Goal: Information Seeking & Learning: Check status

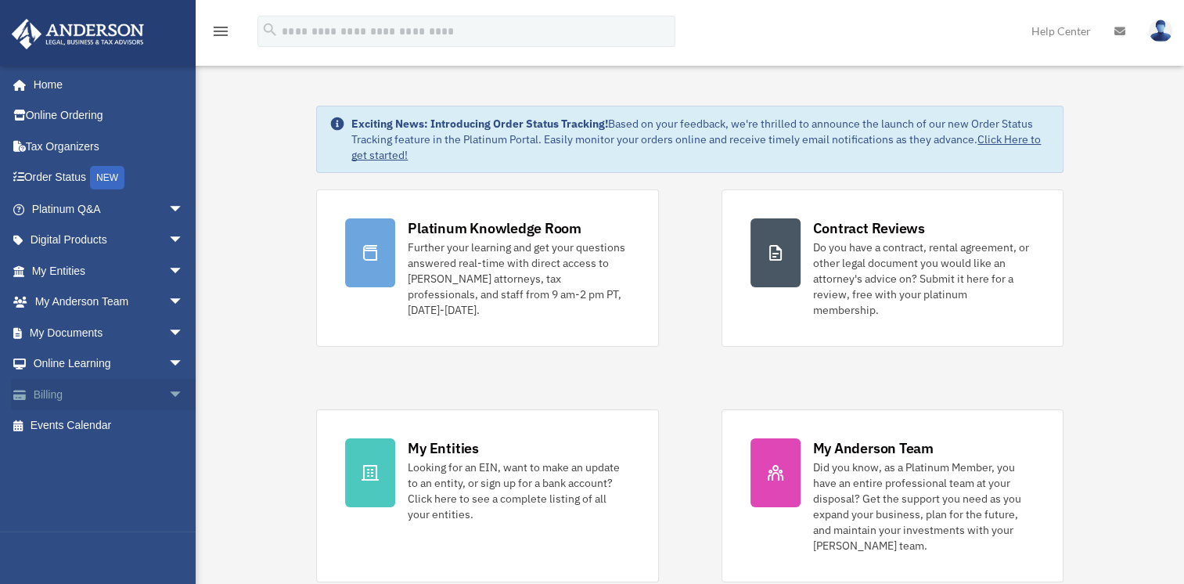
click at [168, 391] on span "arrow_drop_down" at bounding box center [183, 395] width 31 height 32
click at [56, 394] on link "Billing arrow_drop_up" at bounding box center [109, 394] width 196 height 31
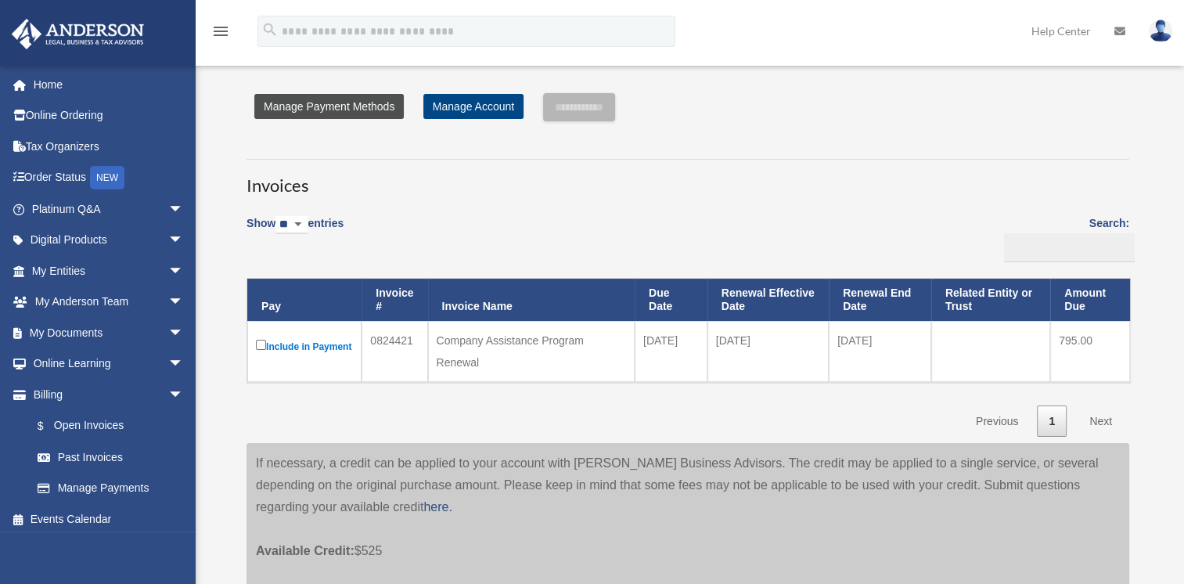
click at [380, 106] on link "Manage Payment Methods" at bounding box center [328, 106] width 149 height 25
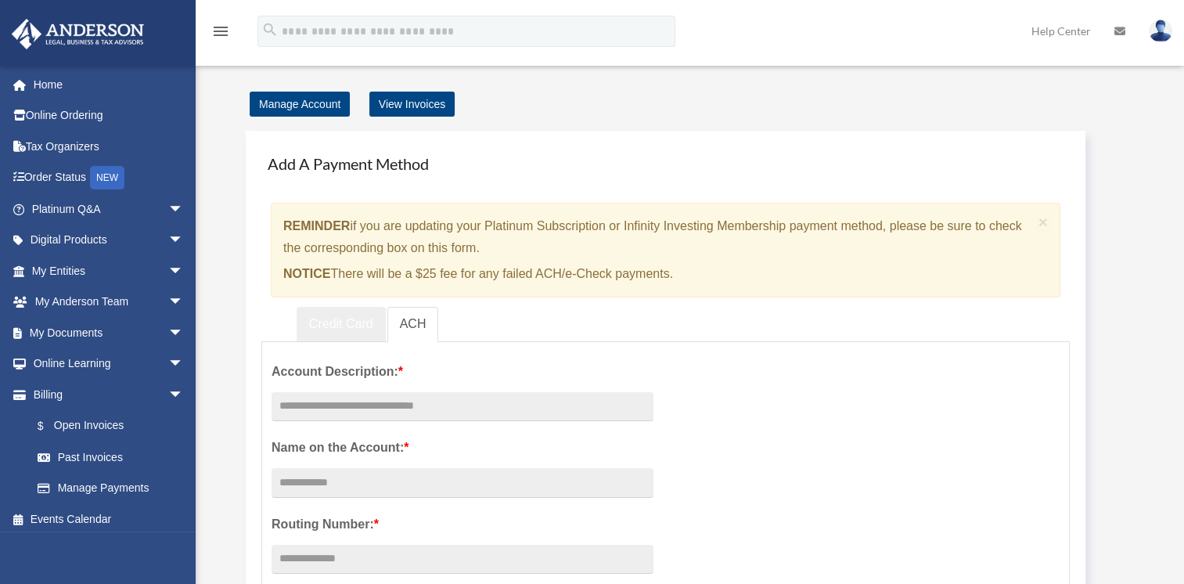
click at [326, 321] on link "Credit Card" at bounding box center [341, 324] width 89 height 35
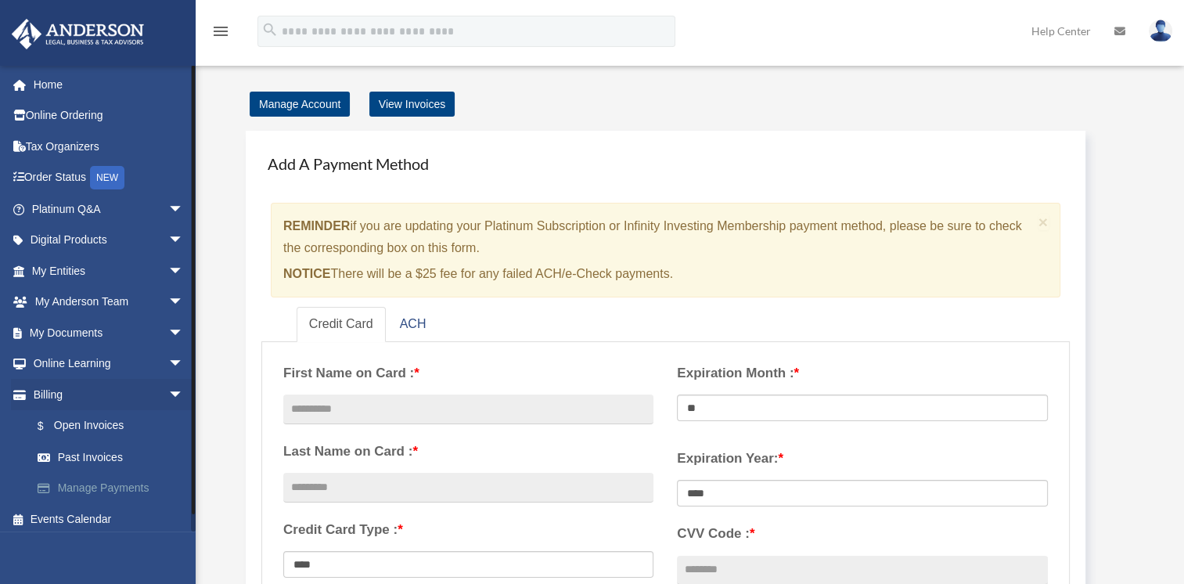
click at [143, 490] on link "Manage Payments" at bounding box center [114, 488] width 185 height 31
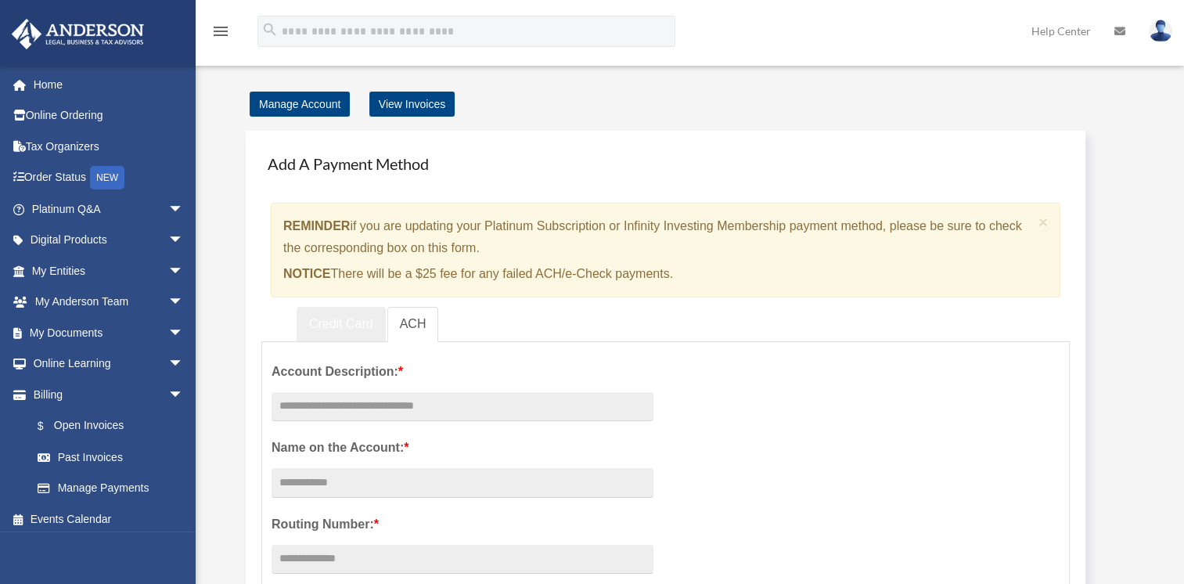
click at [340, 324] on link "Credit Card" at bounding box center [341, 324] width 89 height 35
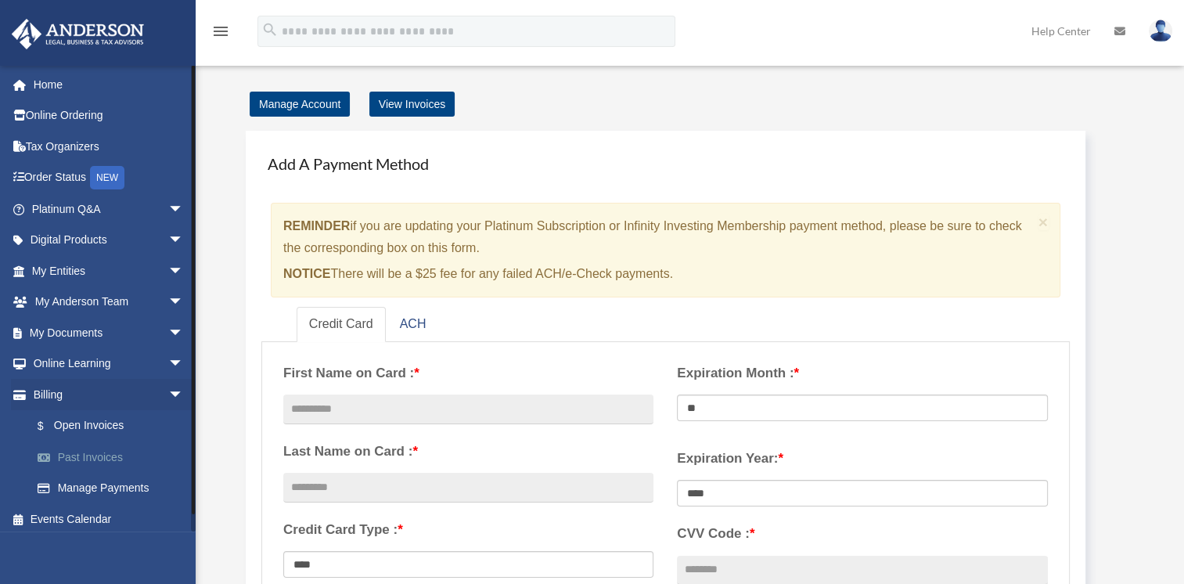
click at [89, 455] on link "Past Invoices" at bounding box center [114, 456] width 185 height 31
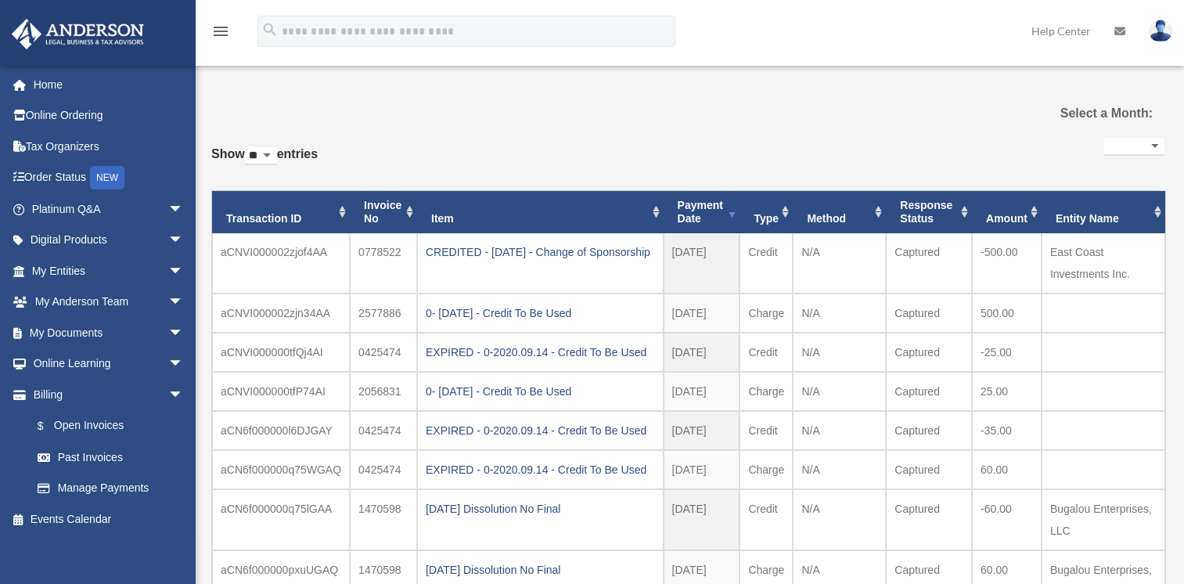
select select
click at [168, 268] on span "arrow_drop_down" at bounding box center [183, 271] width 31 height 32
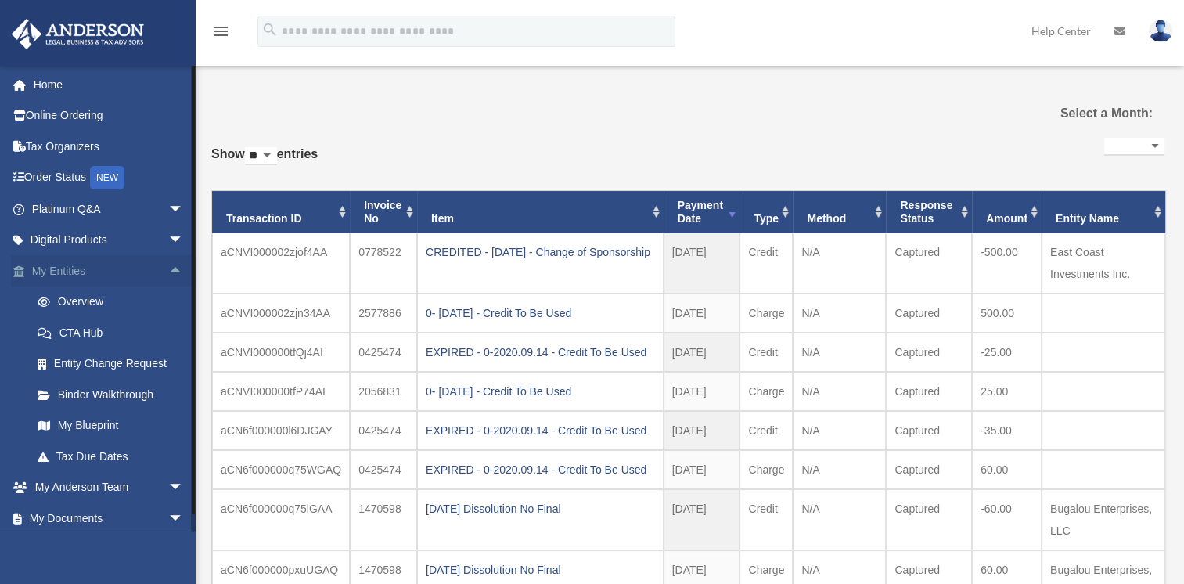
click at [168, 271] on span "arrow_drop_up" at bounding box center [183, 271] width 31 height 32
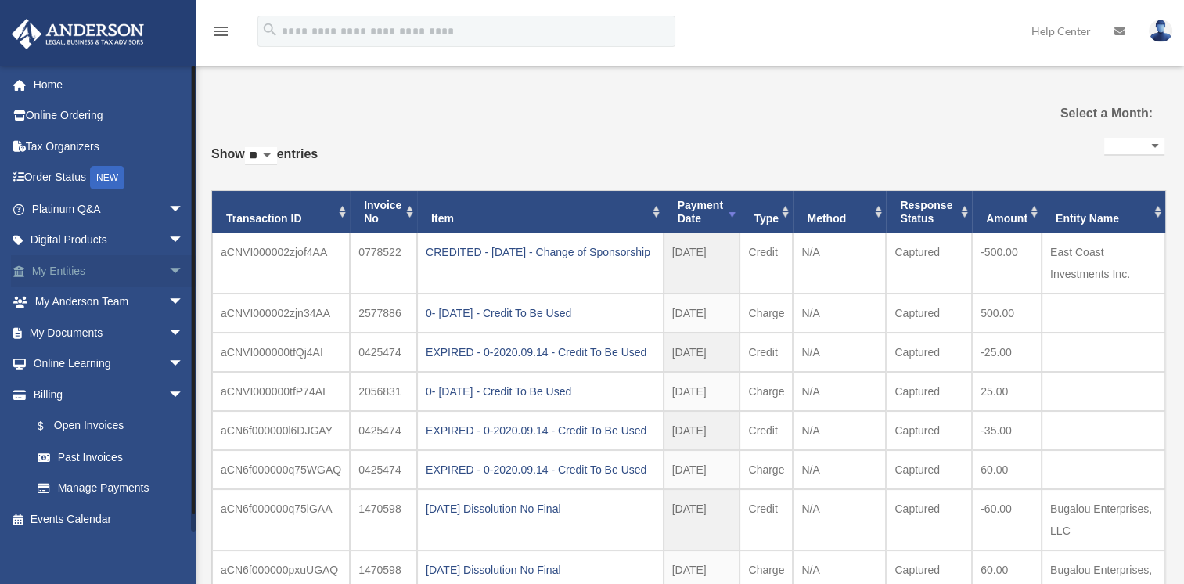
click at [168, 268] on span "arrow_drop_down" at bounding box center [183, 271] width 31 height 32
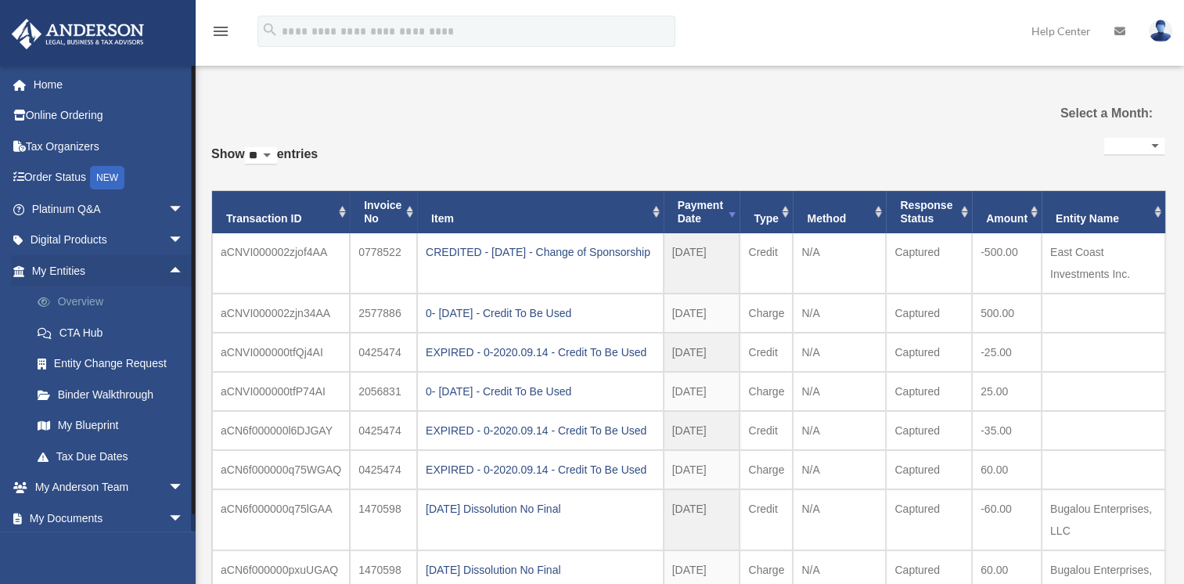
click at [88, 306] on link "Overview" at bounding box center [114, 301] width 185 height 31
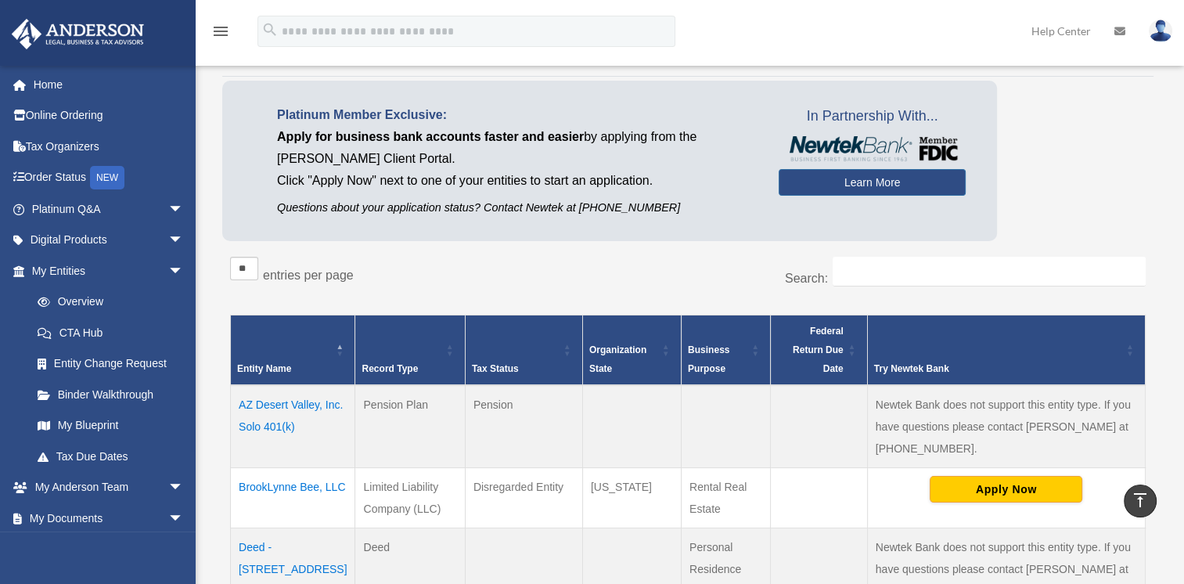
scroll to position [65, 0]
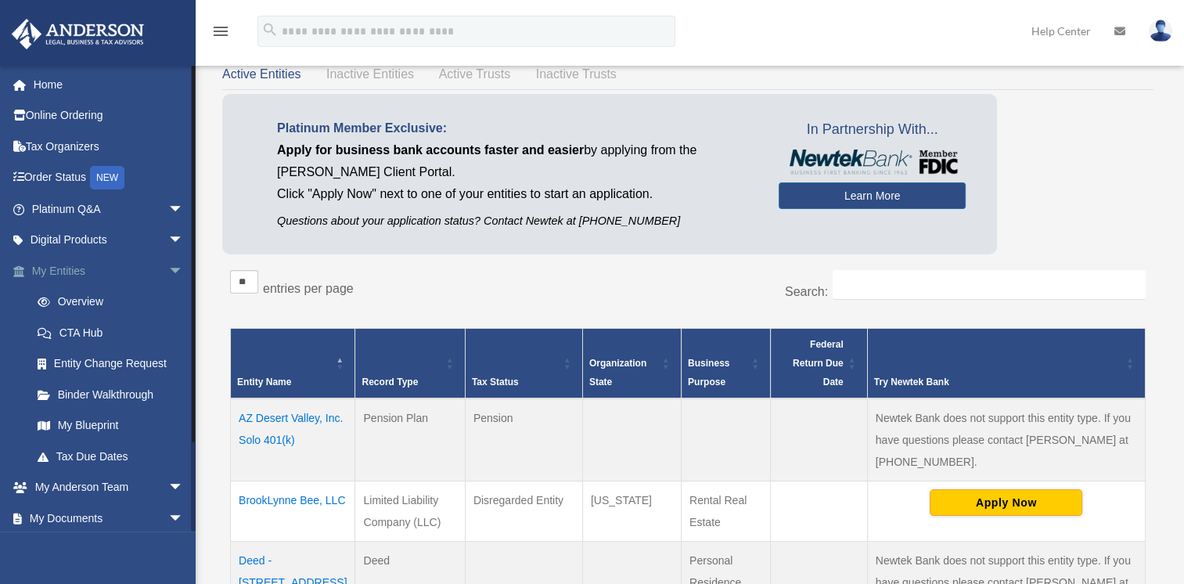
click at [168, 268] on span "arrow_drop_down" at bounding box center [183, 271] width 31 height 32
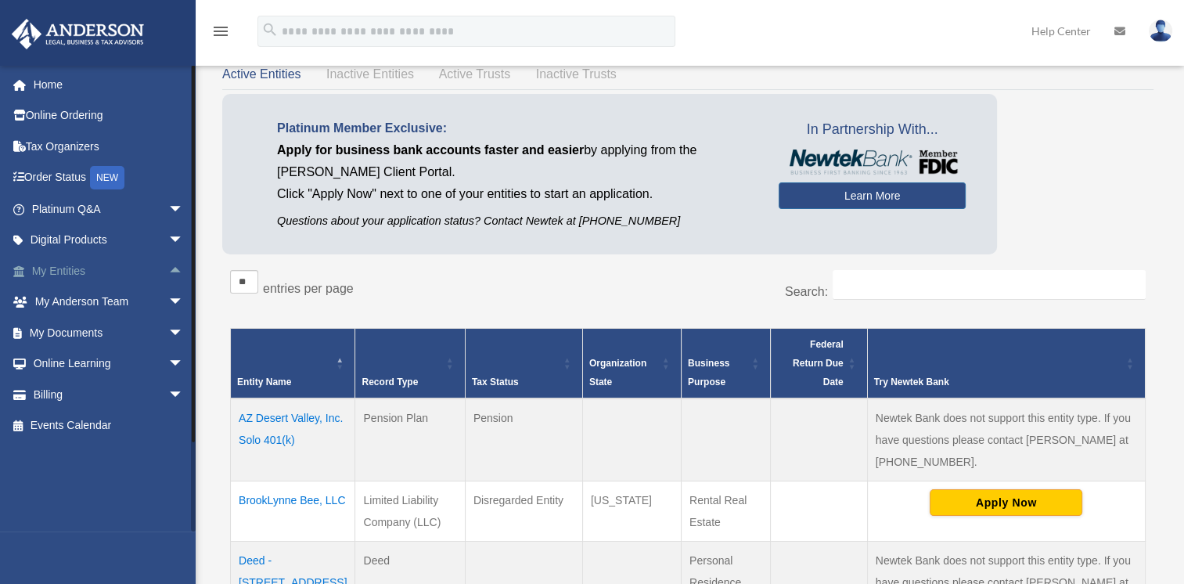
click at [168, 268] on span "arrow_drop_up" at bounding box center [183, 271] width 31 height 32
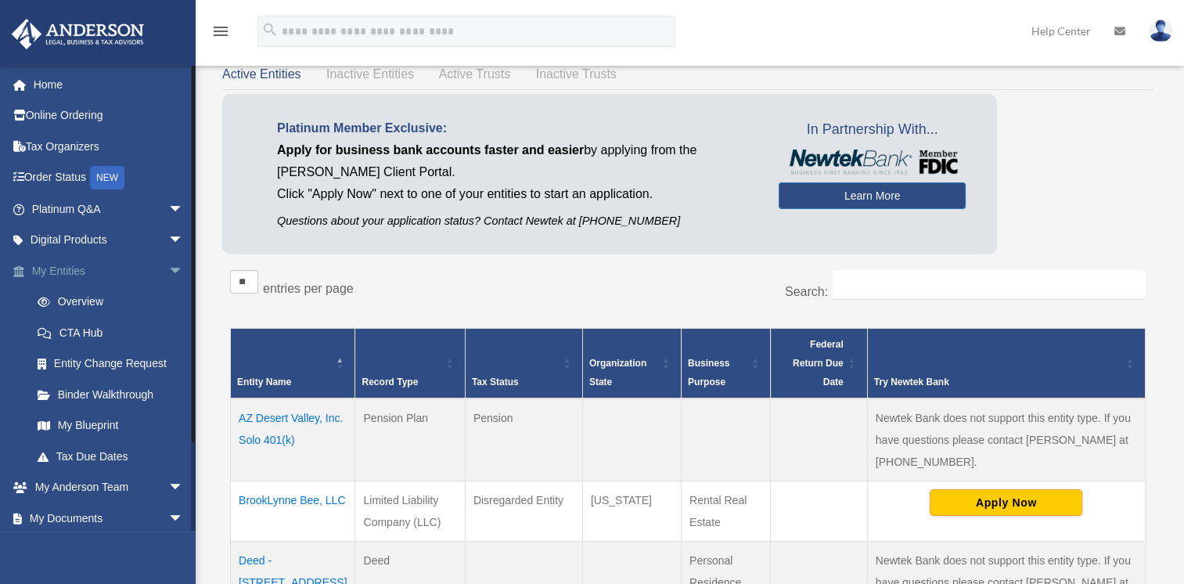
click at [168, 271] on span "arrow_drop_down" at bounding box center [183, 271] width 31 height 32
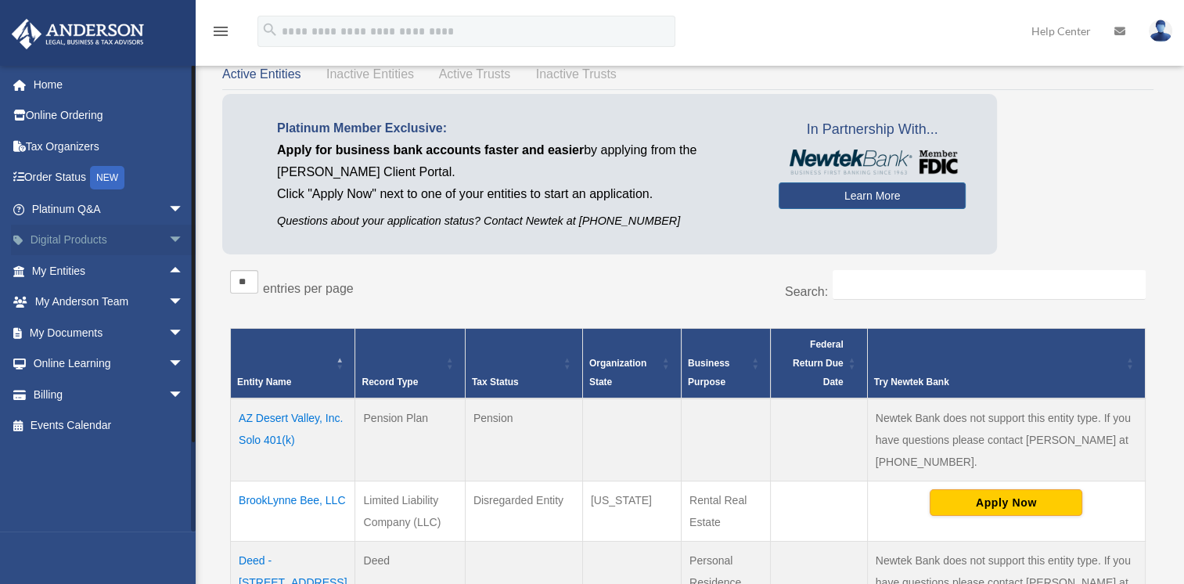
click at [90, 244] on link "Digital Products arrow_drop_down" at bounding box center [109, 240] width 196 height 31
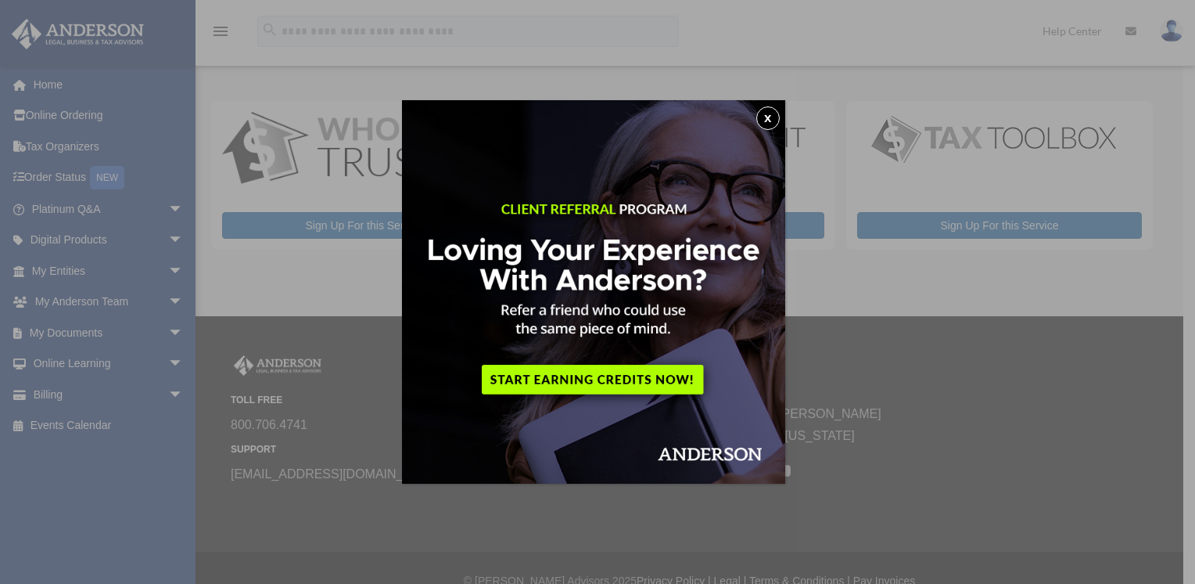
click at [772, 116] on button "x" at bounding box center [768, 117] width 23 height 23
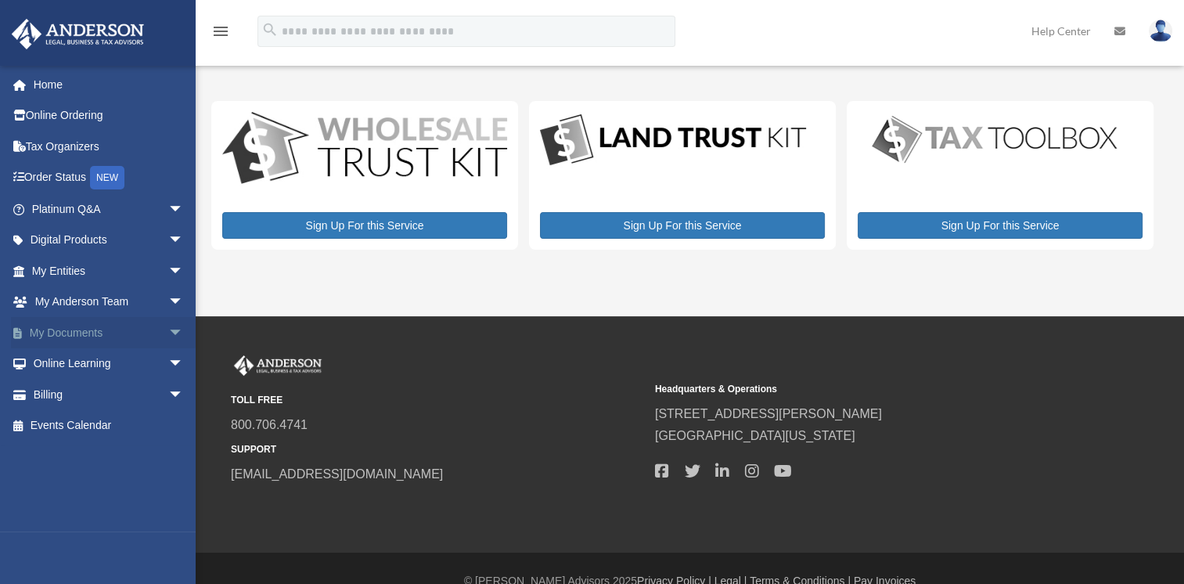
click at [168, 327] on span "arrow_drop_down" at bounding box center [183, 333] width 31 height 32
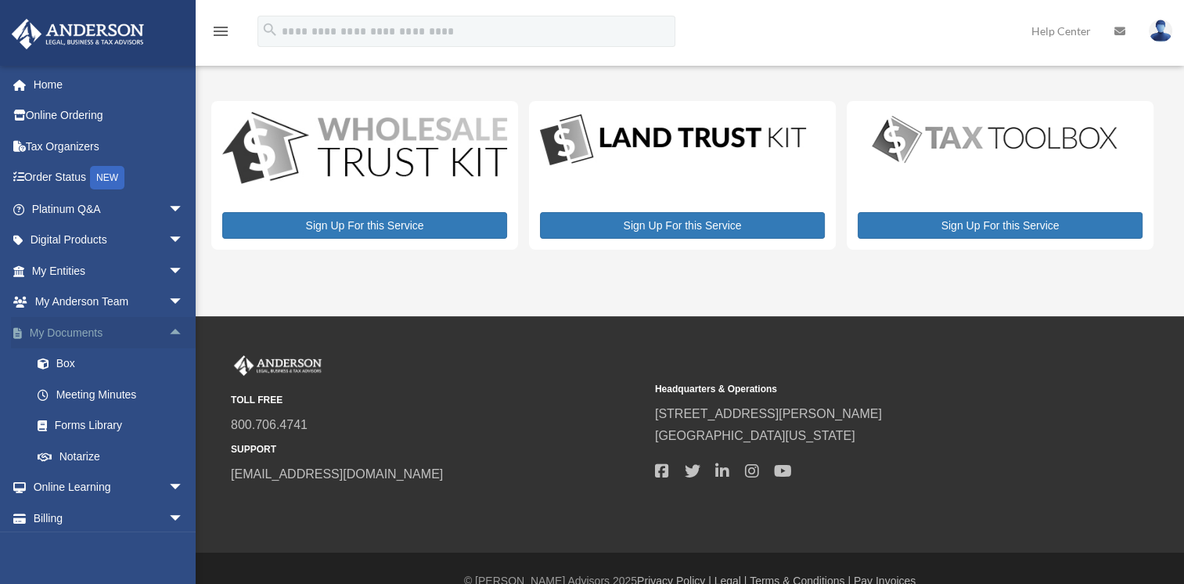
click at [168, 333] on span "arrow_drop_up" at bounding box center [183, 333] width 31 height 32
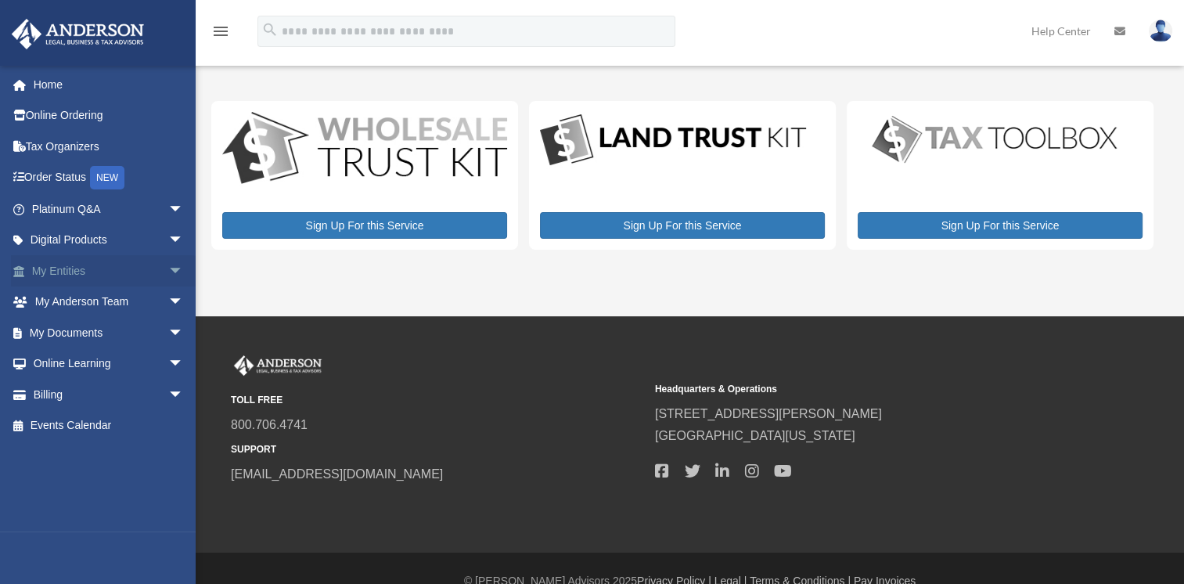
click at [168, 269] on span "arrow_drop_down" at bounding box center [183, 271] width 31 height 32
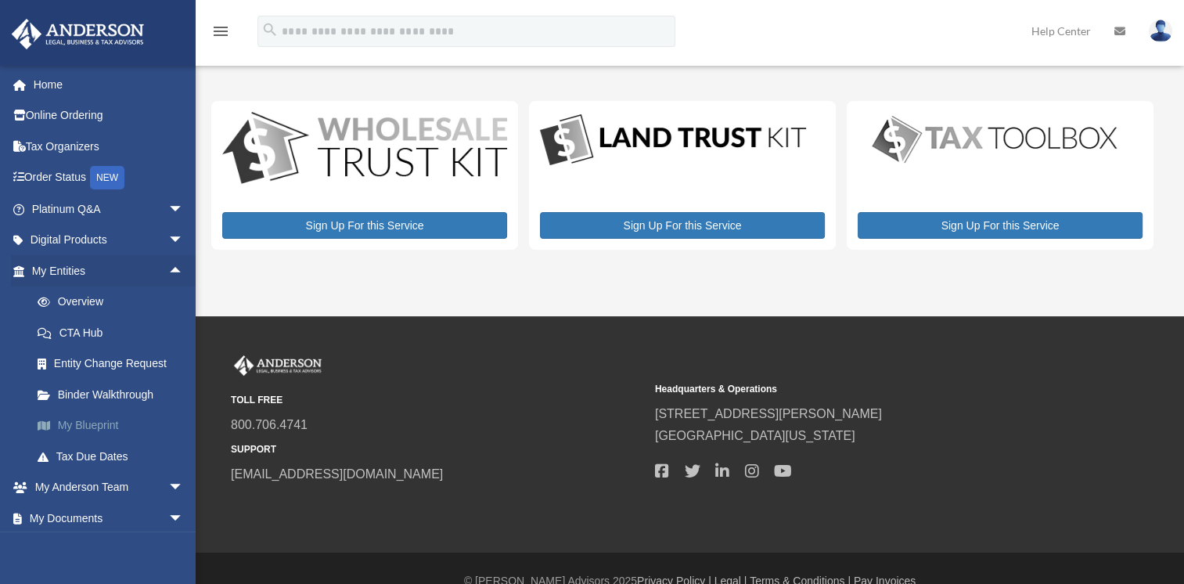
click at [91, 422] on link "My Blueprint" at bounding box center [114, 425] width 185 height 31
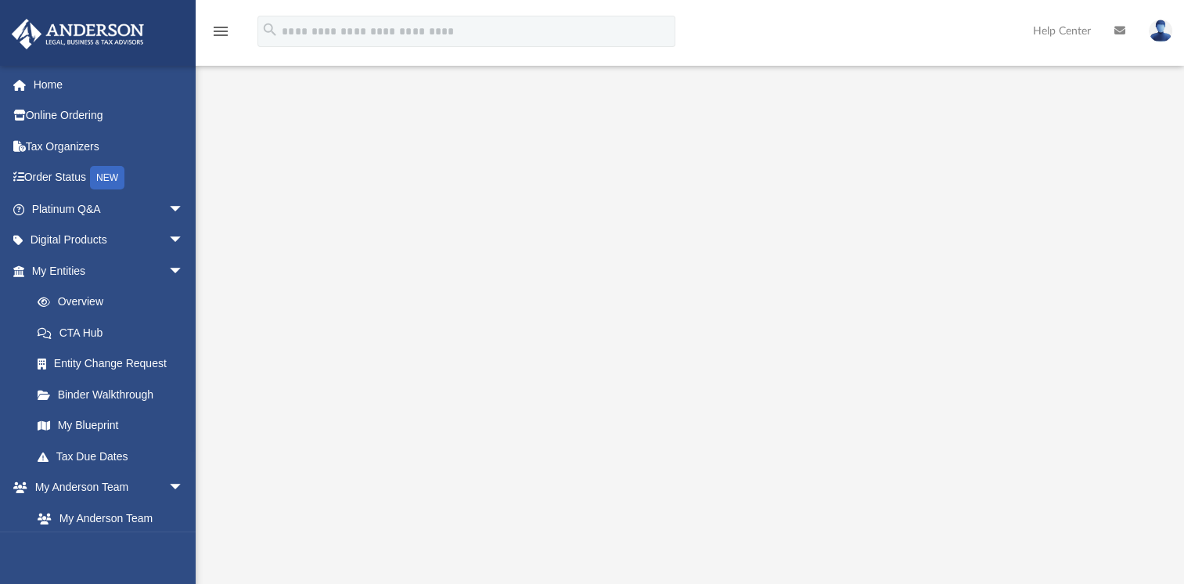
scroll to position [59, 0]
click at [93, 399] on link "Binder Walkthrough" at bounding box center [114, 394] width 185 height 31
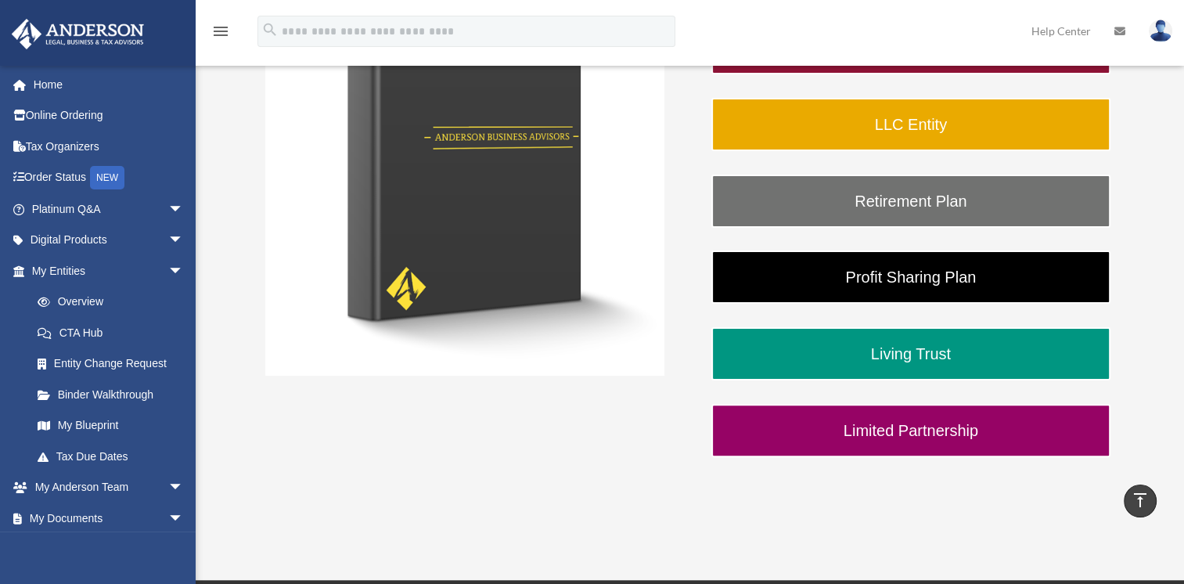
scroll to position [335, 0]
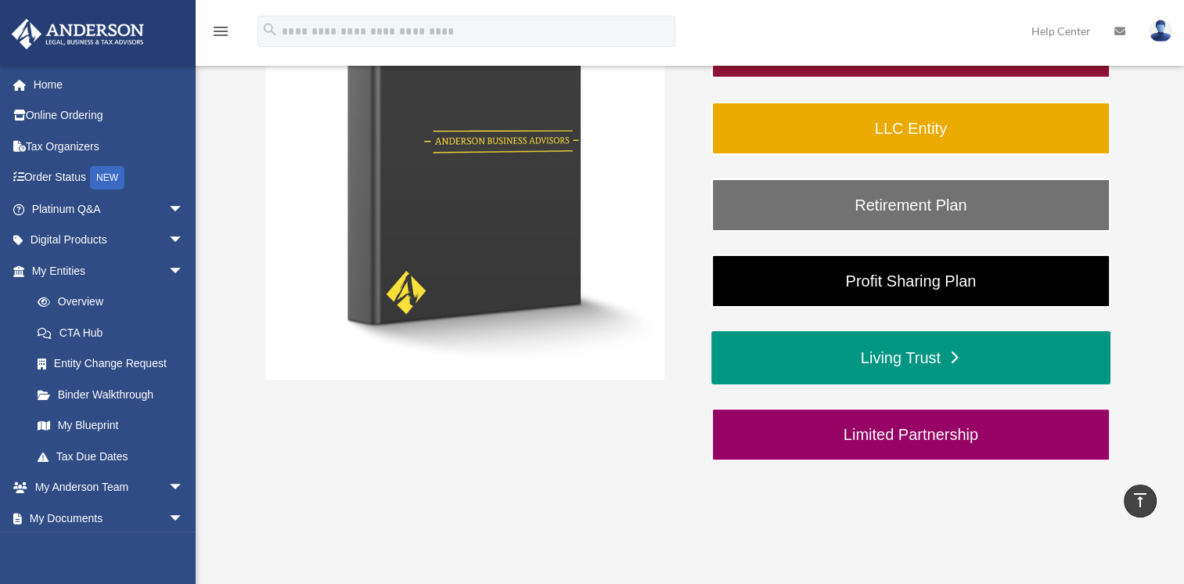
click at [920, 347] on link "Living Trust" at bounding box center [910, 357] width 399 height 53
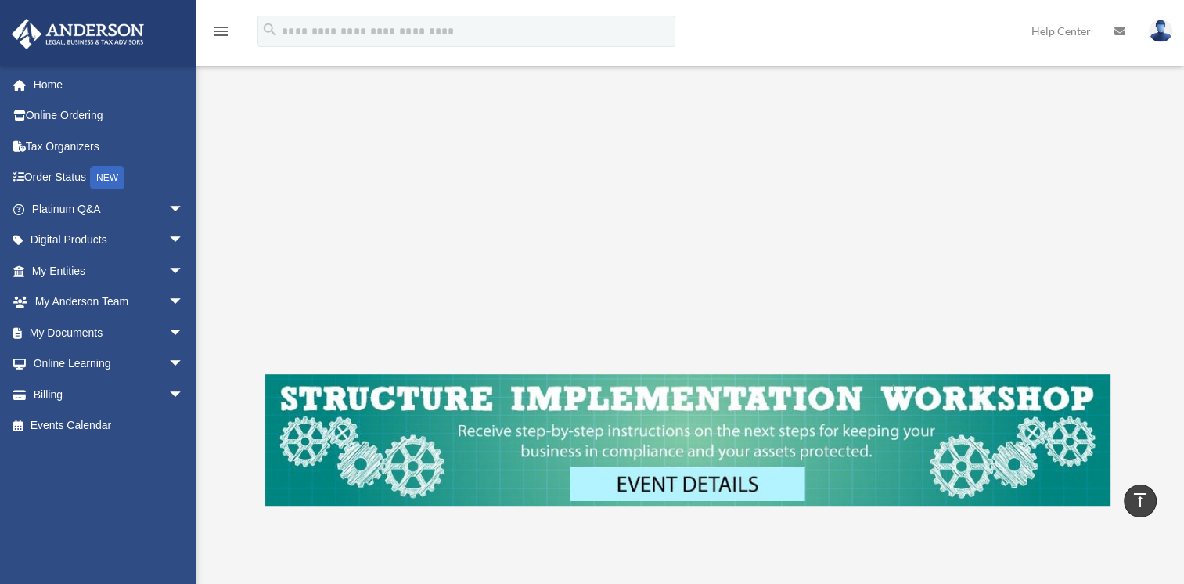
scroll to position [879, 0]
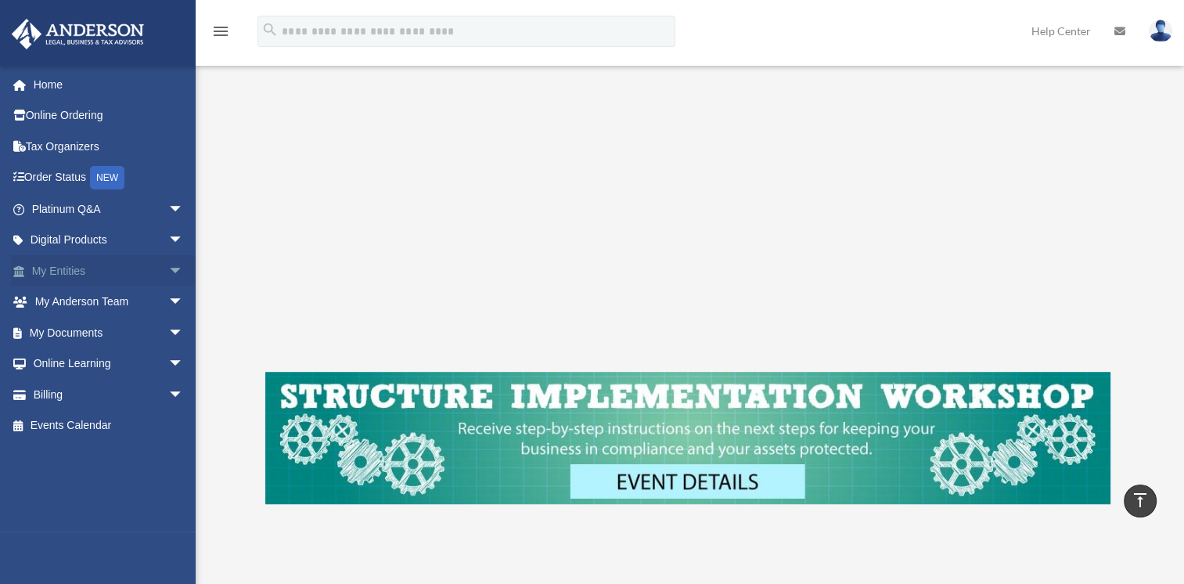
click at [171, 268] on span "arrow_drop_down" at bounding box center [183, 271] width 31 height 32
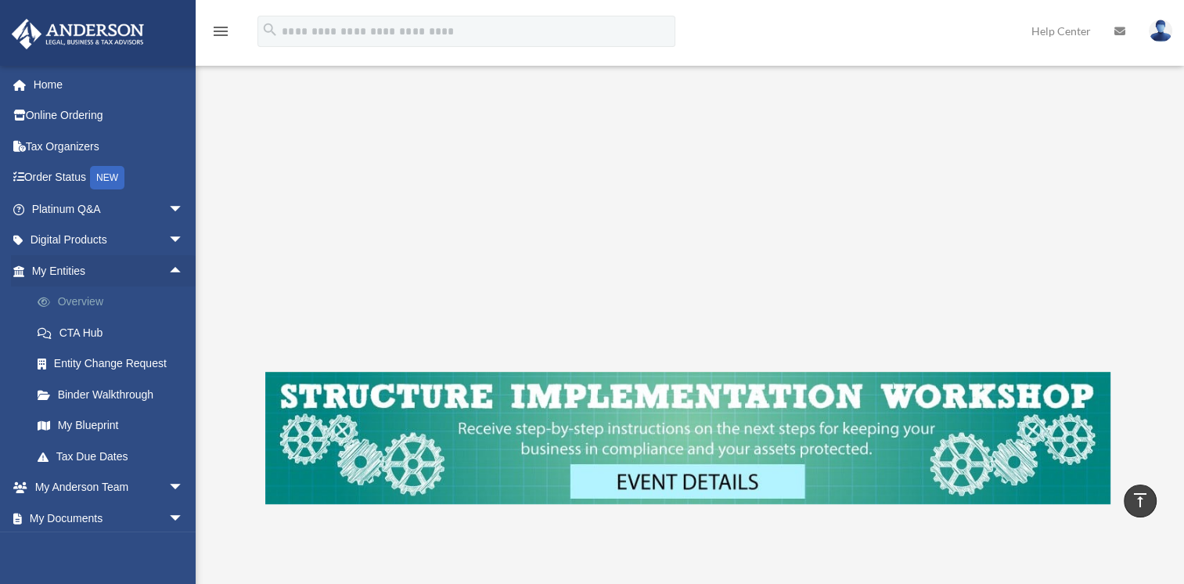
click at [101, 299] on link "Overview" at bounding box center [114, 301] width 185 height 31
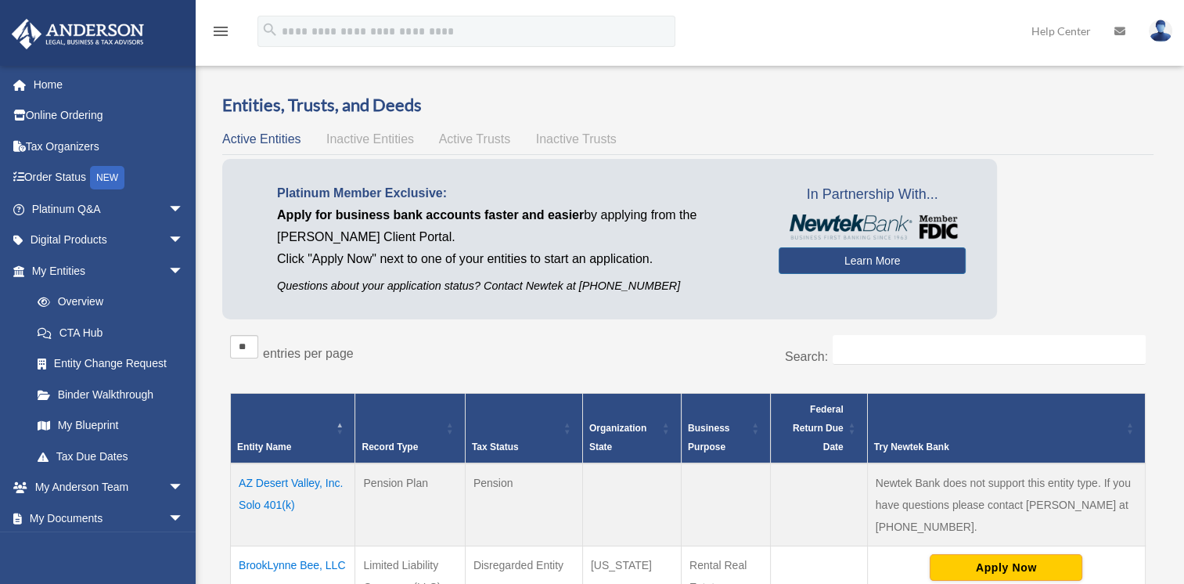
click at [368, 142] on span "Inactive Entities" at bounding box center [370, 138] width 88 height 13
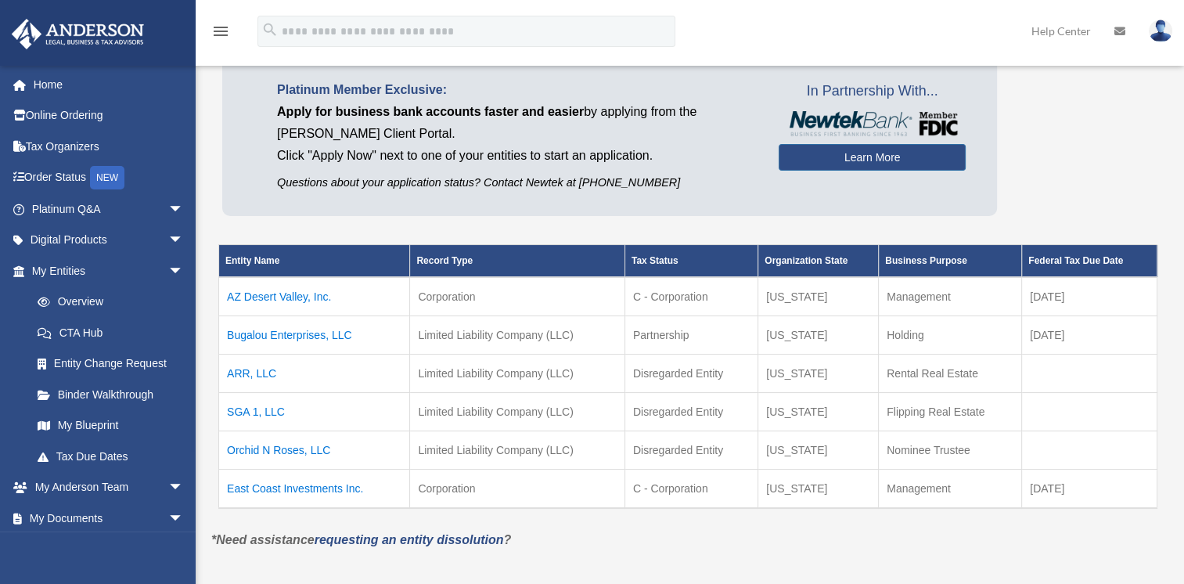
scroll to position [106, 0]
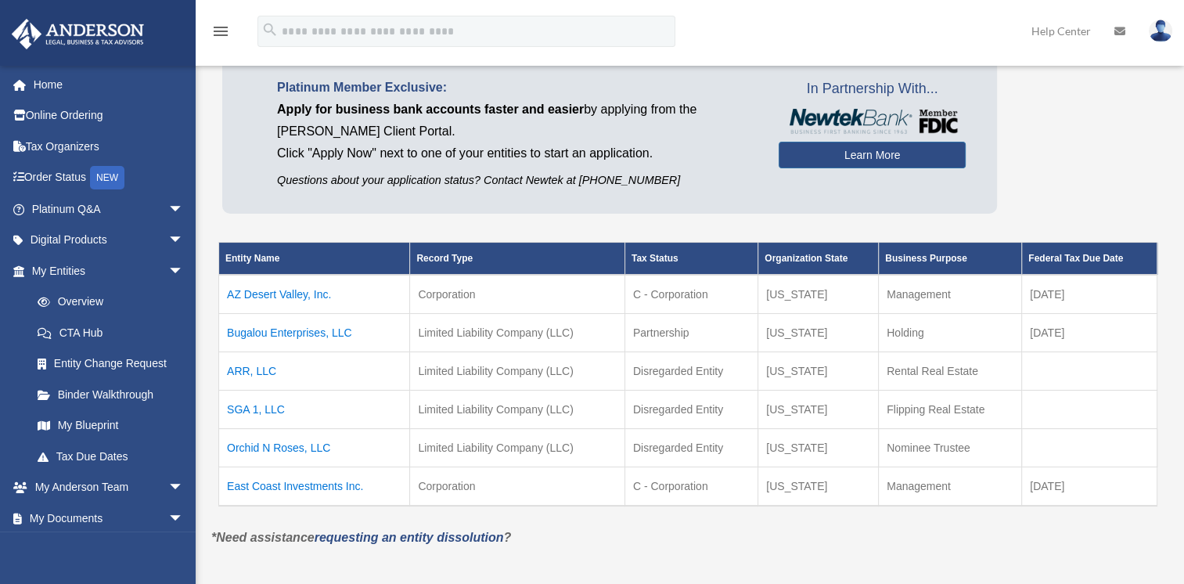
click at [278, 446] on td "Orchid N Roses, LLC" at bounding box center [314, 448] width 191 height 38
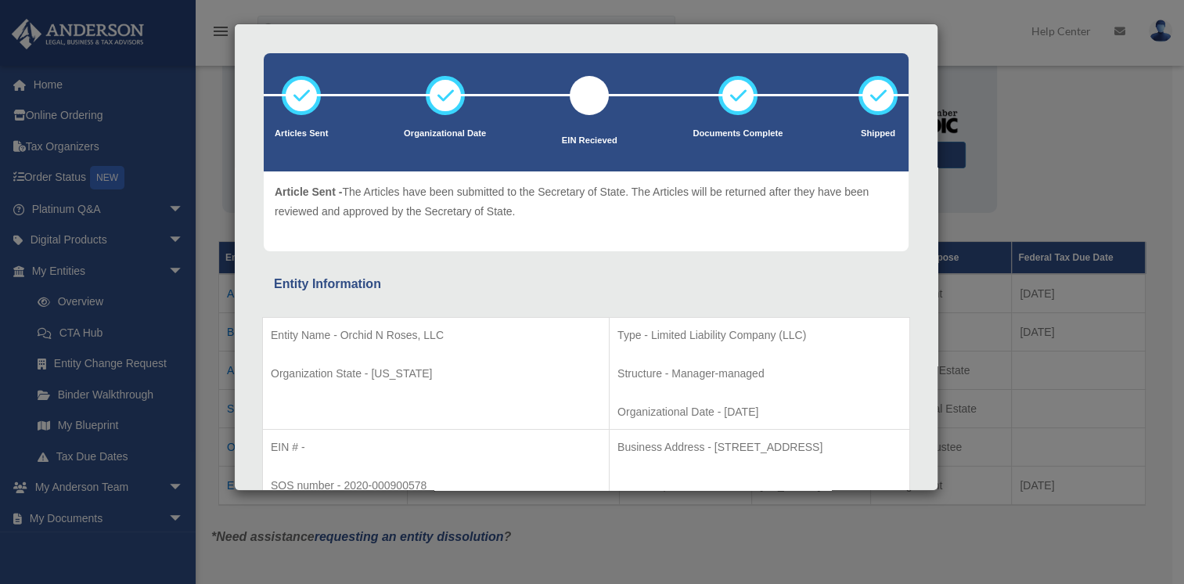
scroll to position [0, 0]
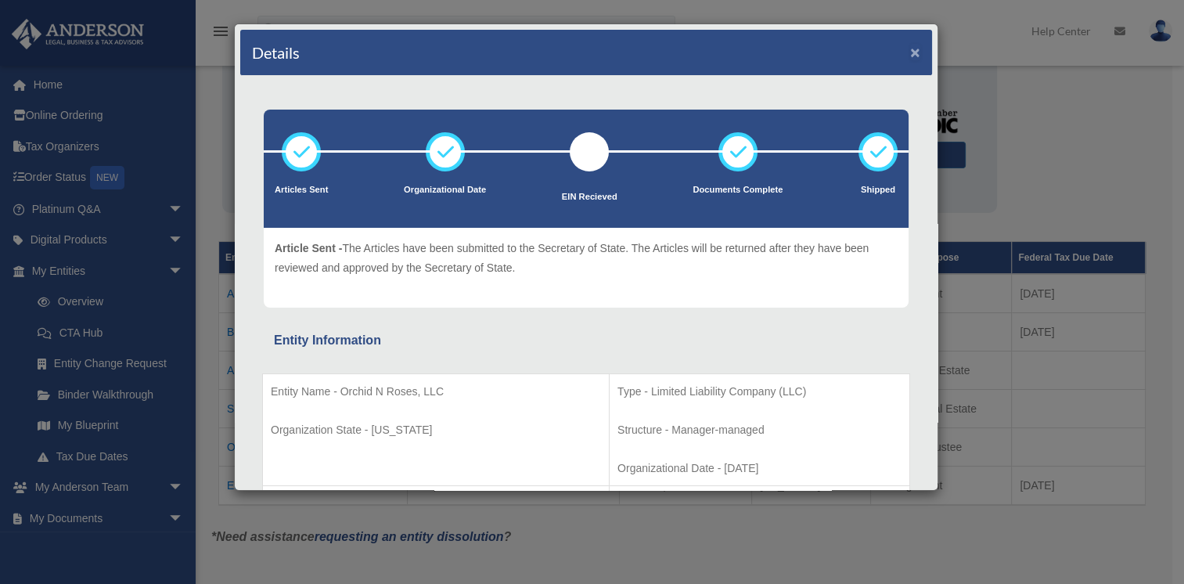
click at [910, 46] on button "×" at bounding box center [915, 52] width 10 height 16
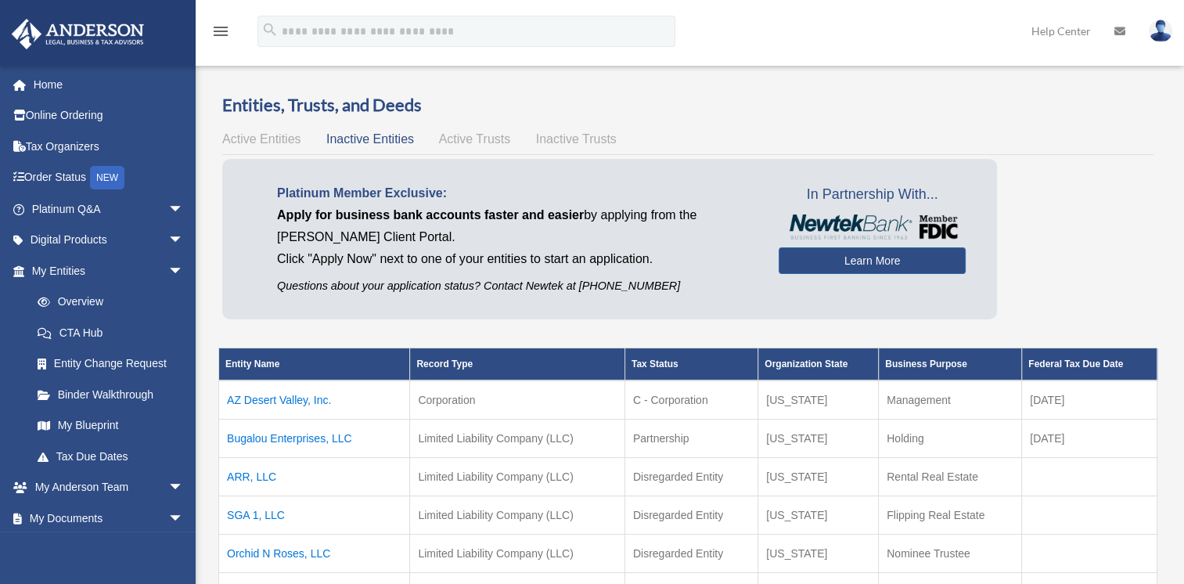
click at [469, 142] on span "Active Trusts" at bounding box center [475, 138] width 72 height 13
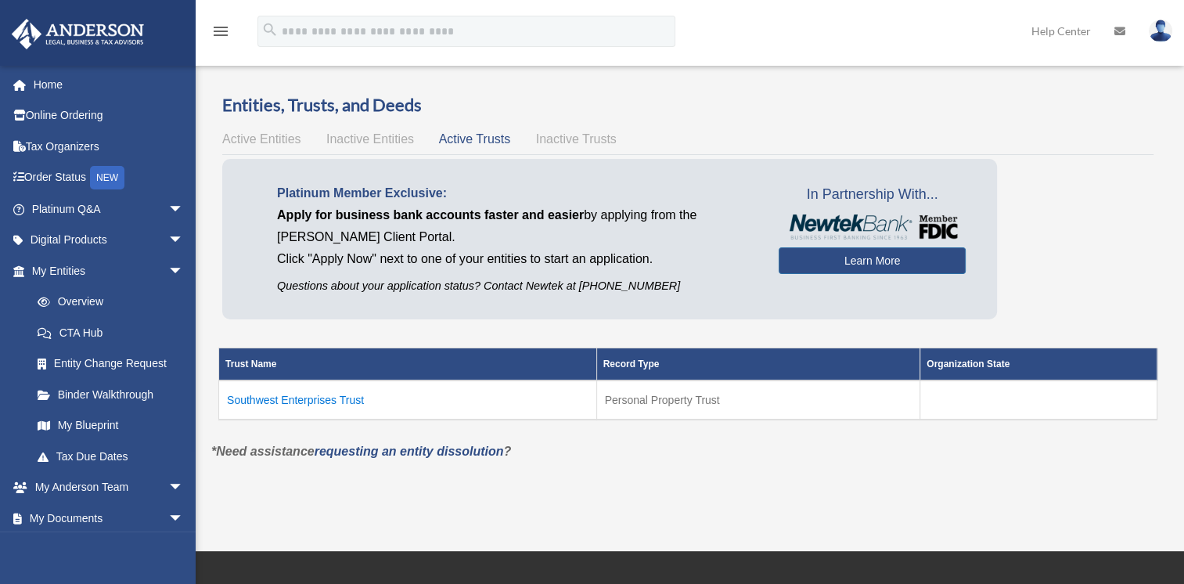
click at [279, 396] on td "Southwest Enterprises Trust" at bounding box center [408, 399] width 378 height 39
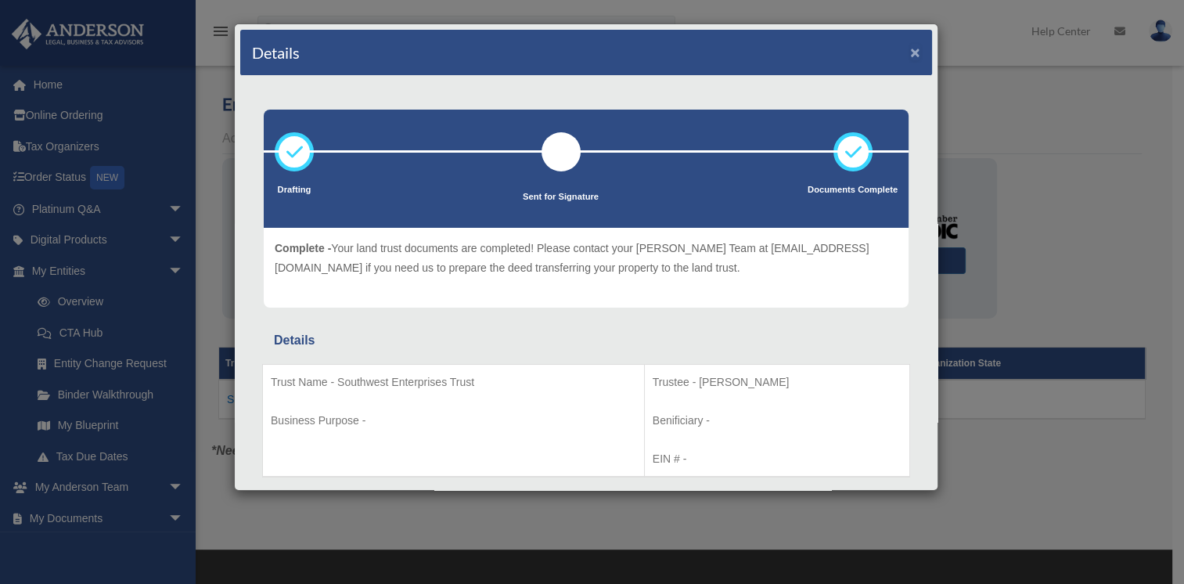
click at [910, 49] on button "×" at bounding box center [915, 52] width 10 height 16
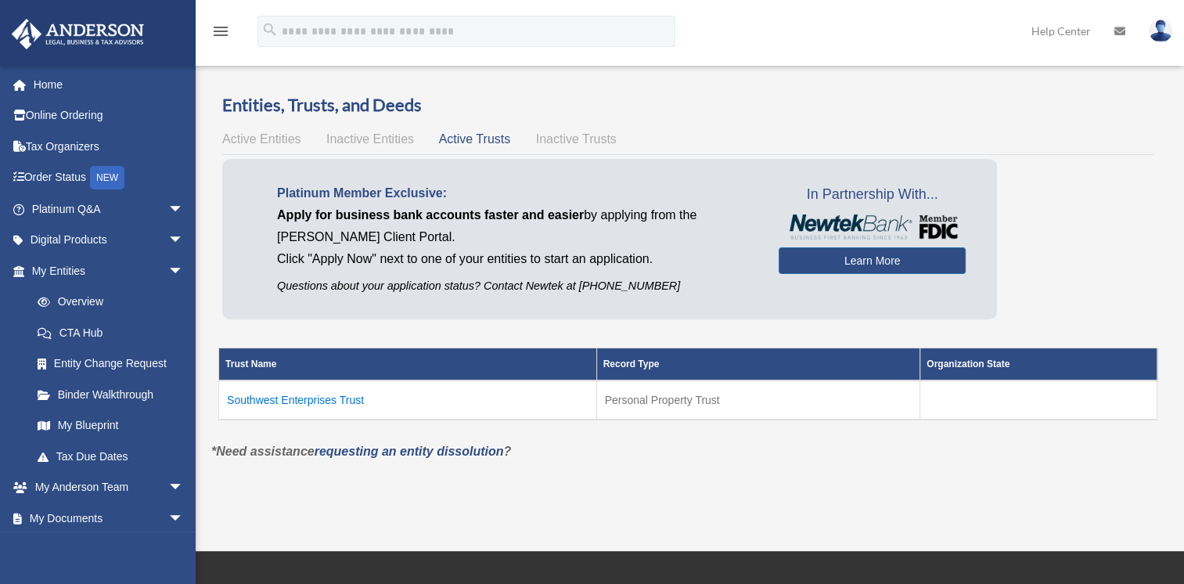
click at [595, 142] on span "Inactive Trusts" at bounding box center [576, 138] width 81 height 13
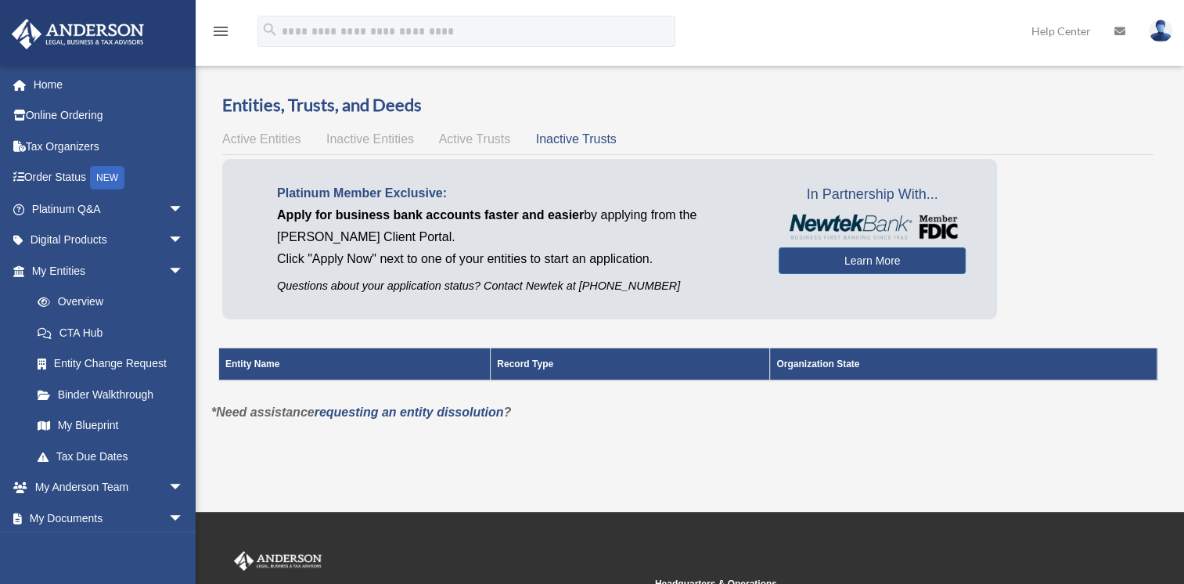
click at [491, 137] on span "Active Trusts" at bounding box center [475, 138] width 72 height 13
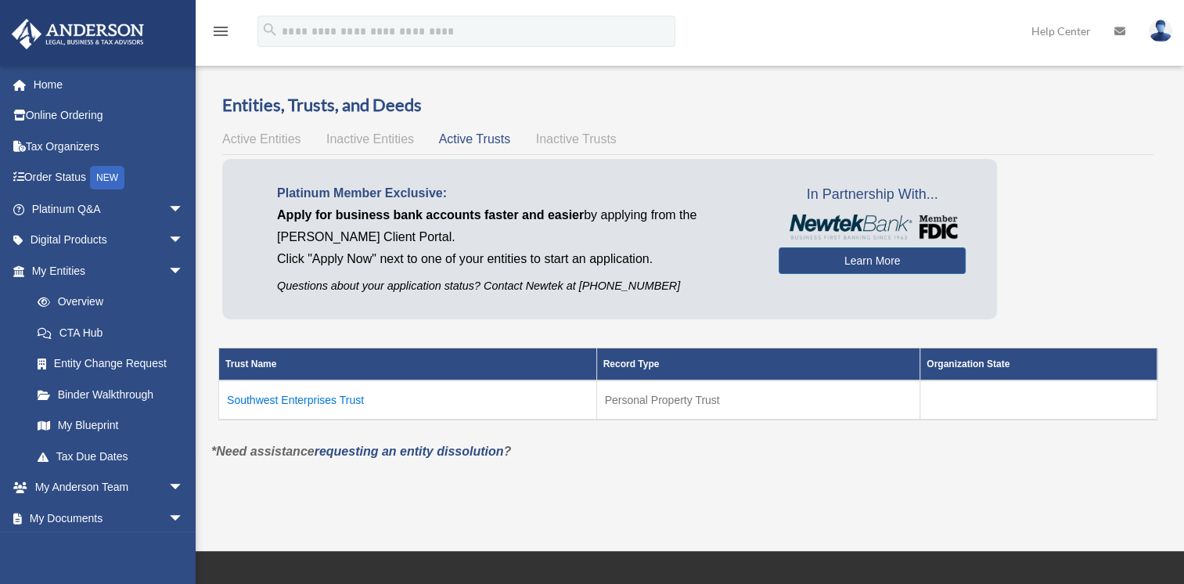
click at [286, 402] on td "Southwest Enterprises Trust" at bounding box center [408, 399] width 378 height 39
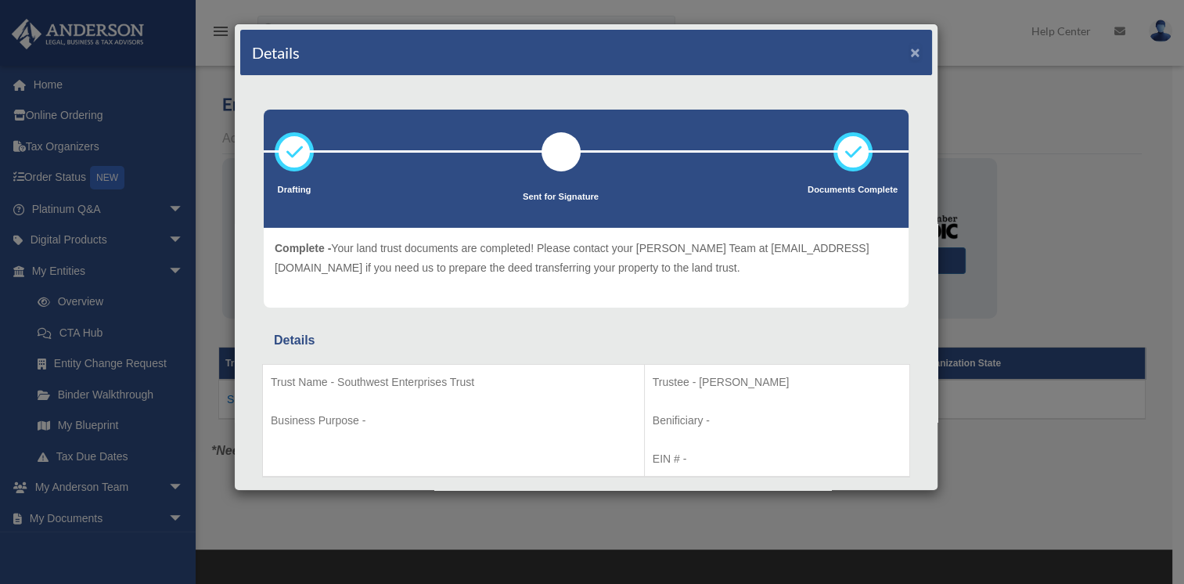
click at [910, 52] on button "×" at bounding box center [915, 52] width 10 height 16
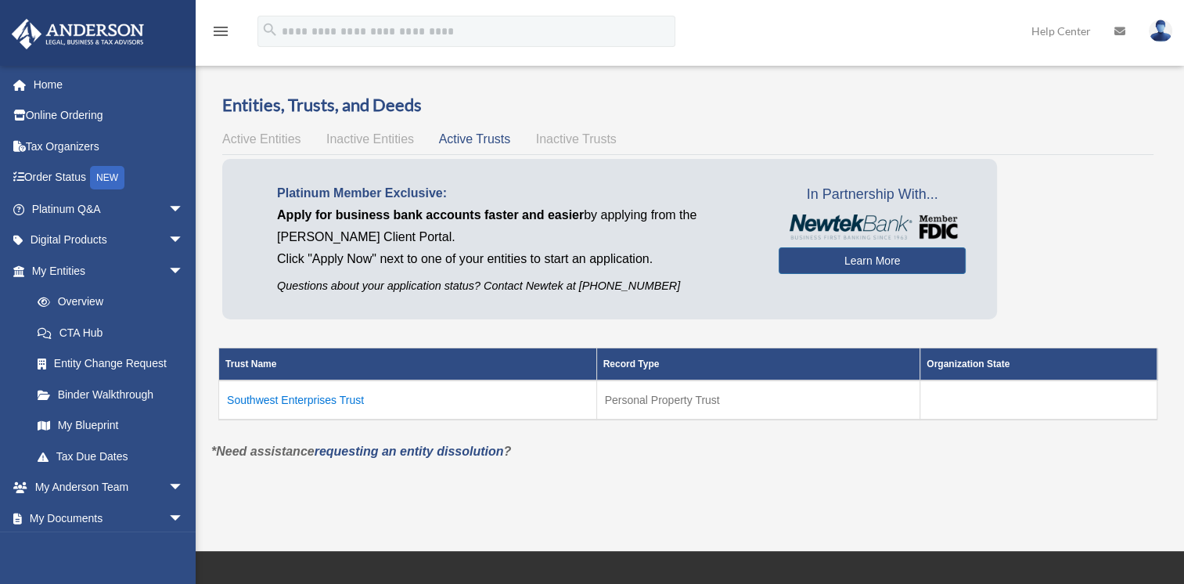
click at [257, 396] on td "Southwest Enterprises Trust" at bounding box center [408, 399] width 378 height 39
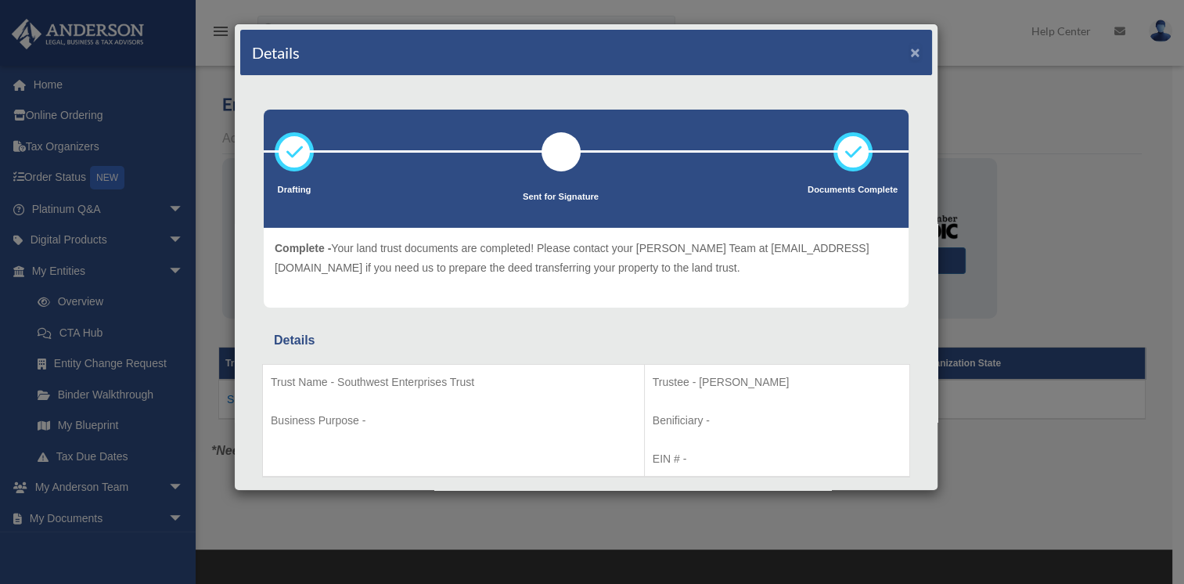
click at [910, 49] on button "×" at bounding box center [915, 52] width 10 height 16
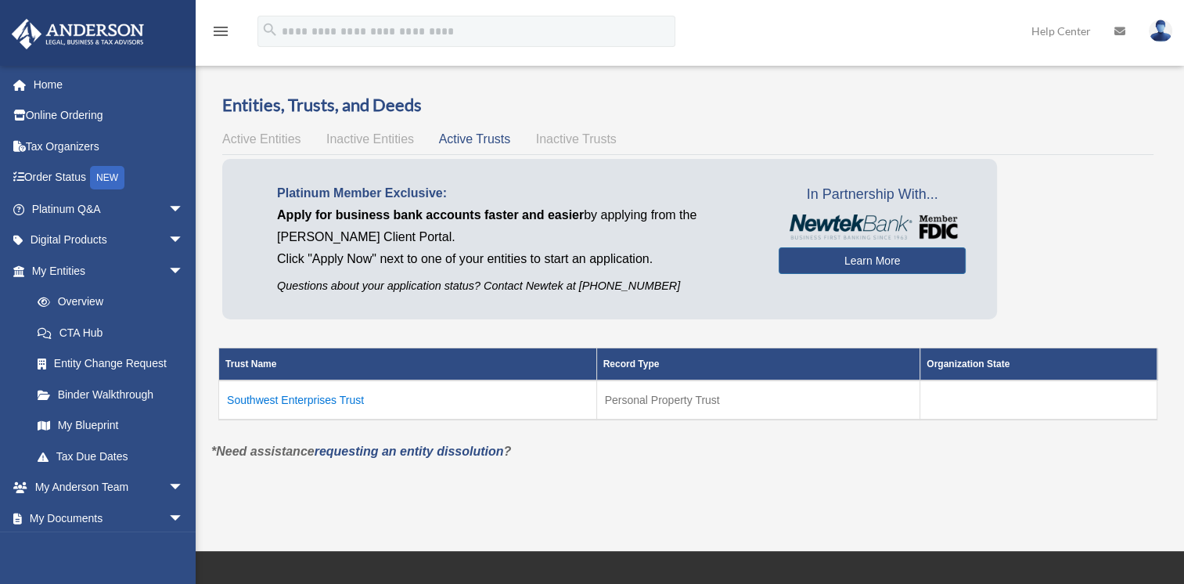
click at [348, 143] on span "Inactive Entities" at bounding box center [370, 138] width 88 height 13
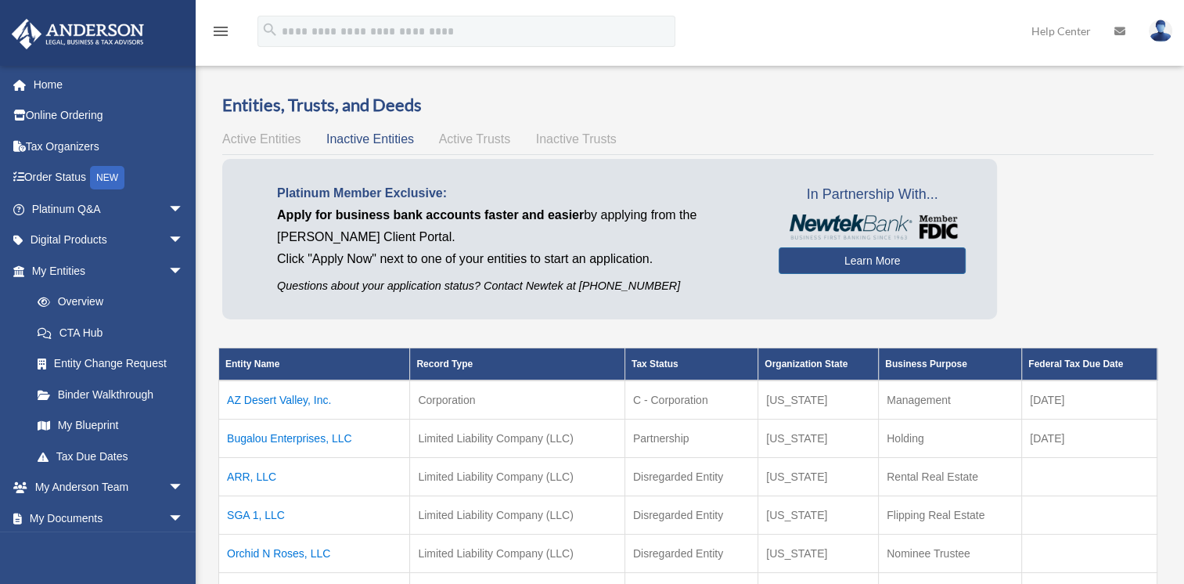
click at [1051, 154] on div at bounding box center [687, 154] width 931 height 1
click at [266, 142] on span "Active Entities" at bounding box center [261, 138] width 78 height 13
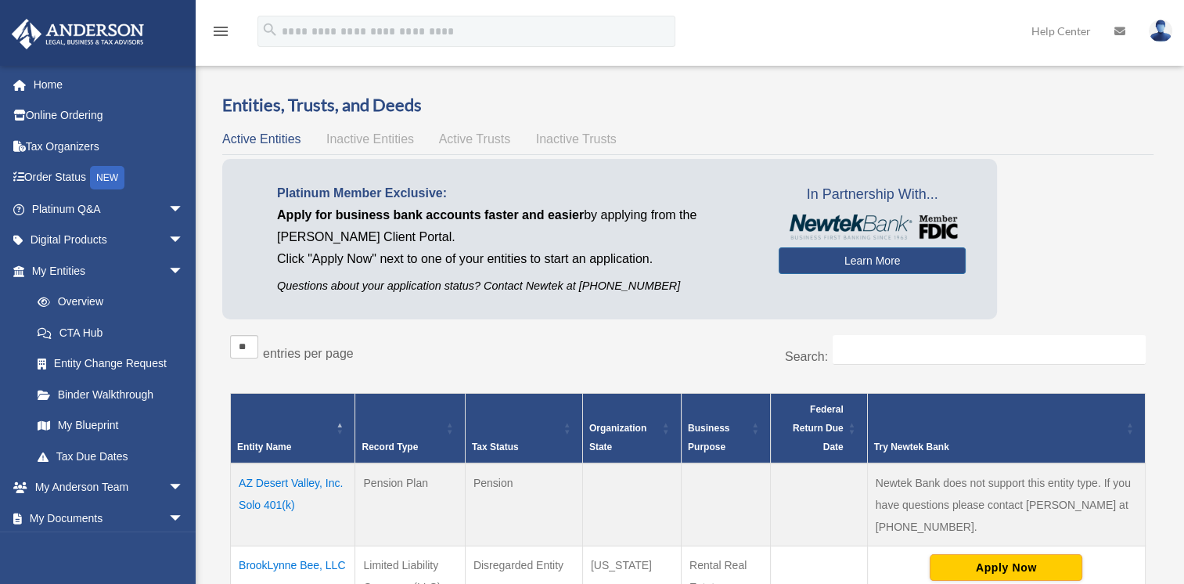
click at [358, 139] on span "Inactive Entities" at bounding box center [370, 138] width 88 height 13
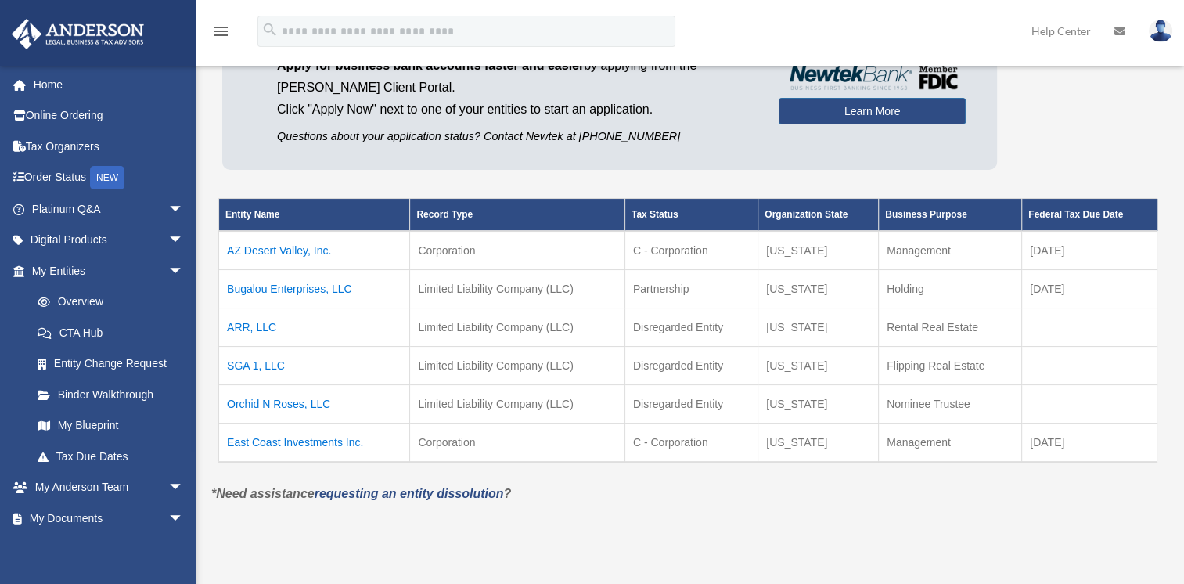
scroll to position [153, 0]
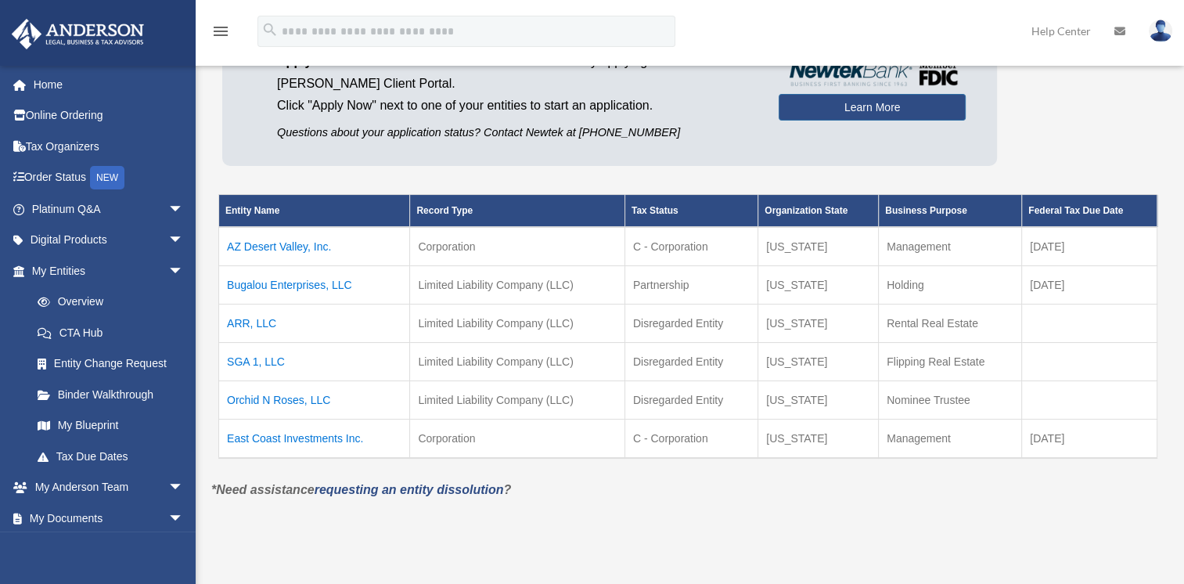
click at [1157, 40] on img at bounding box center [1159, 31] width 23 height 23
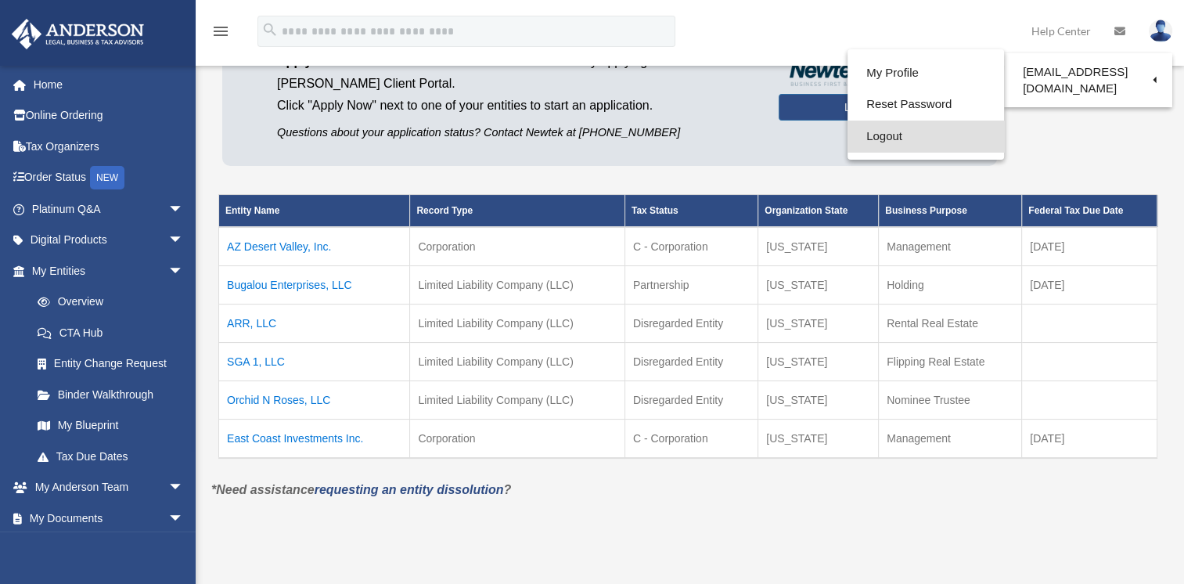
click at [875, 138] on link "Logout" at bounding box center [925, 136] width 156 height 32
